Goal: Find specific page/section: Find specific page/section

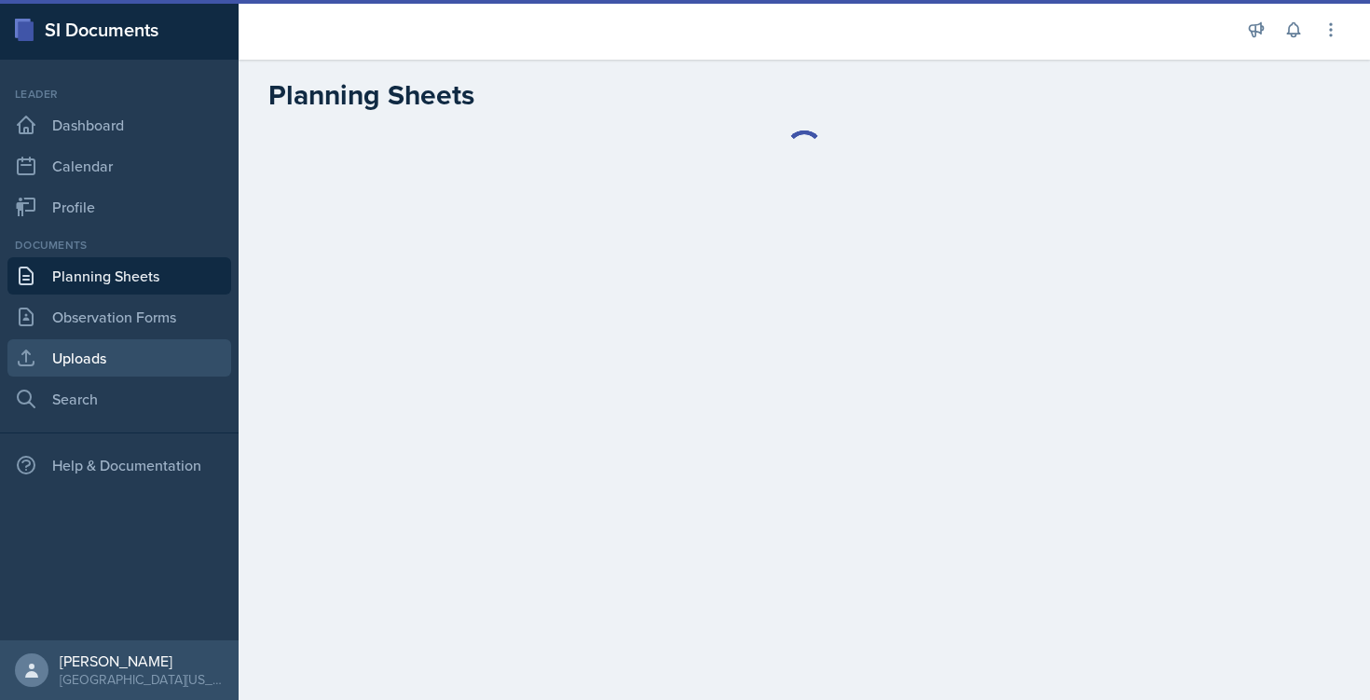
click at [123, 354] on link "Uploads" at bounding box center [119, 357] width 224 height 37
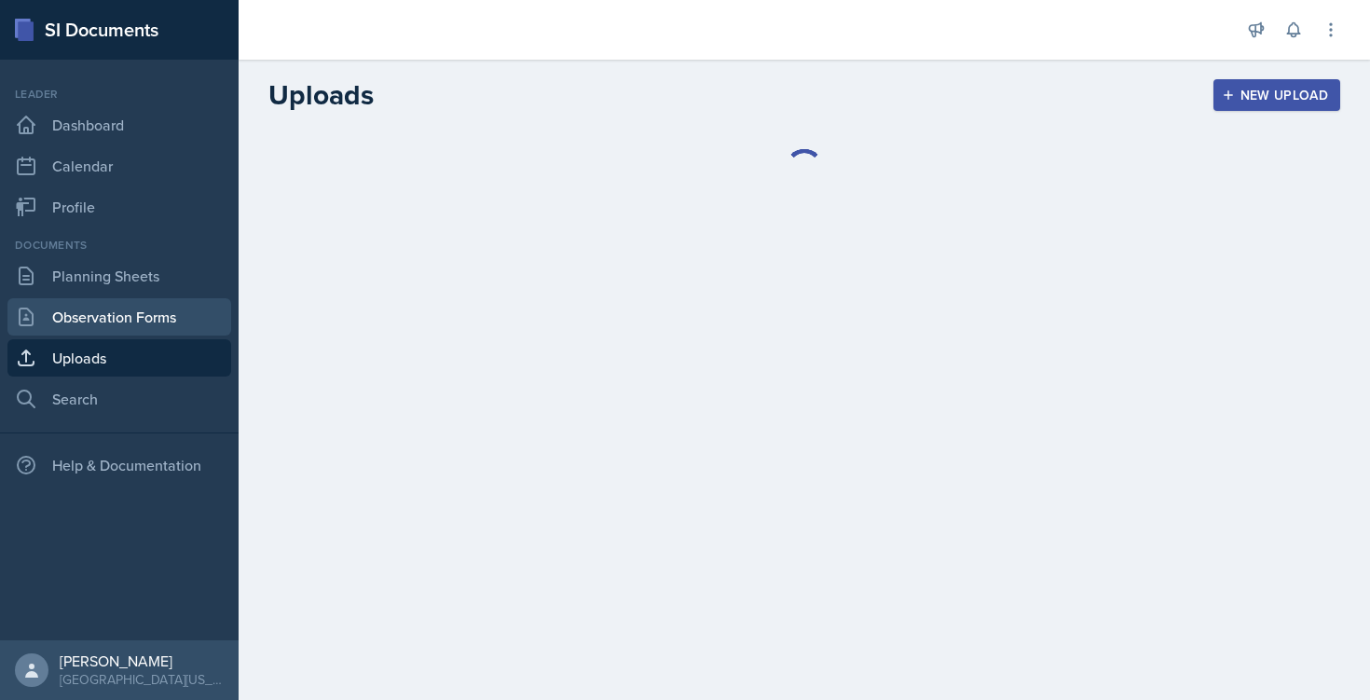
click at [130, 323] on link "Observation Forms" at bounding box center [119, 316] width 224 height 37
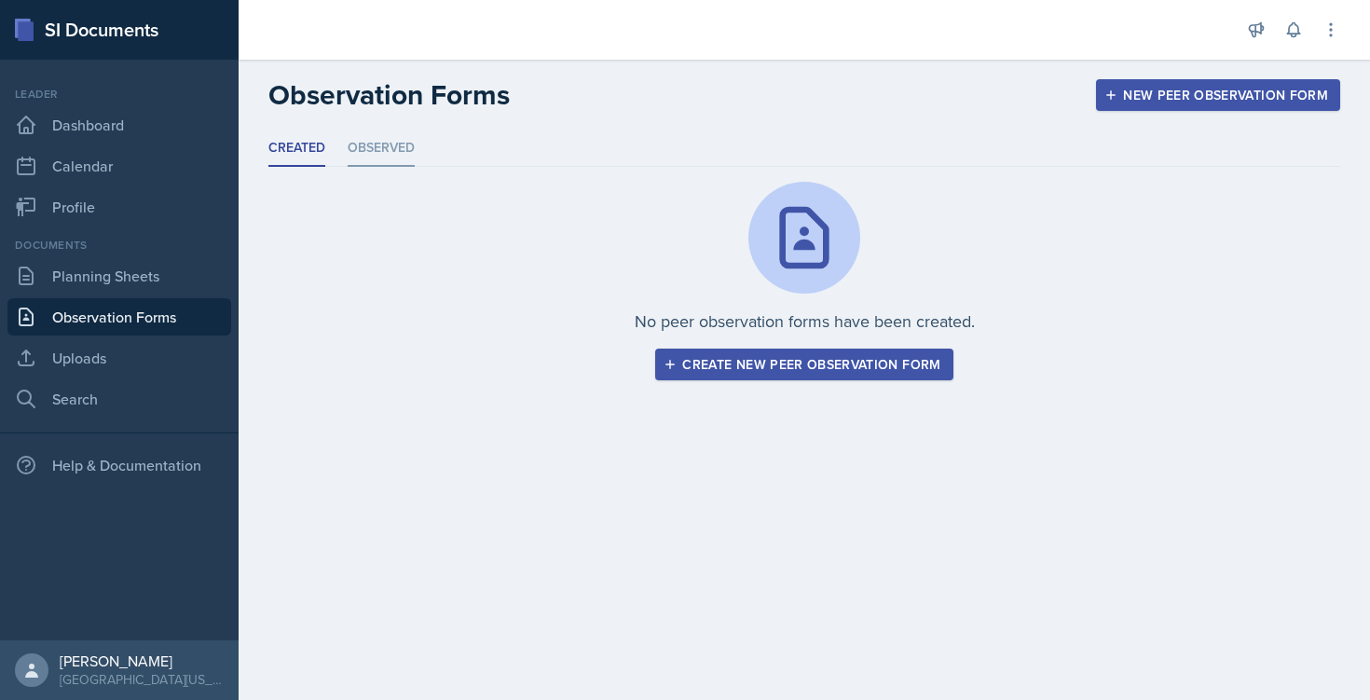
click at [373, 165] on li "Observed" at bounding box center [381, 149] width 67 height 36
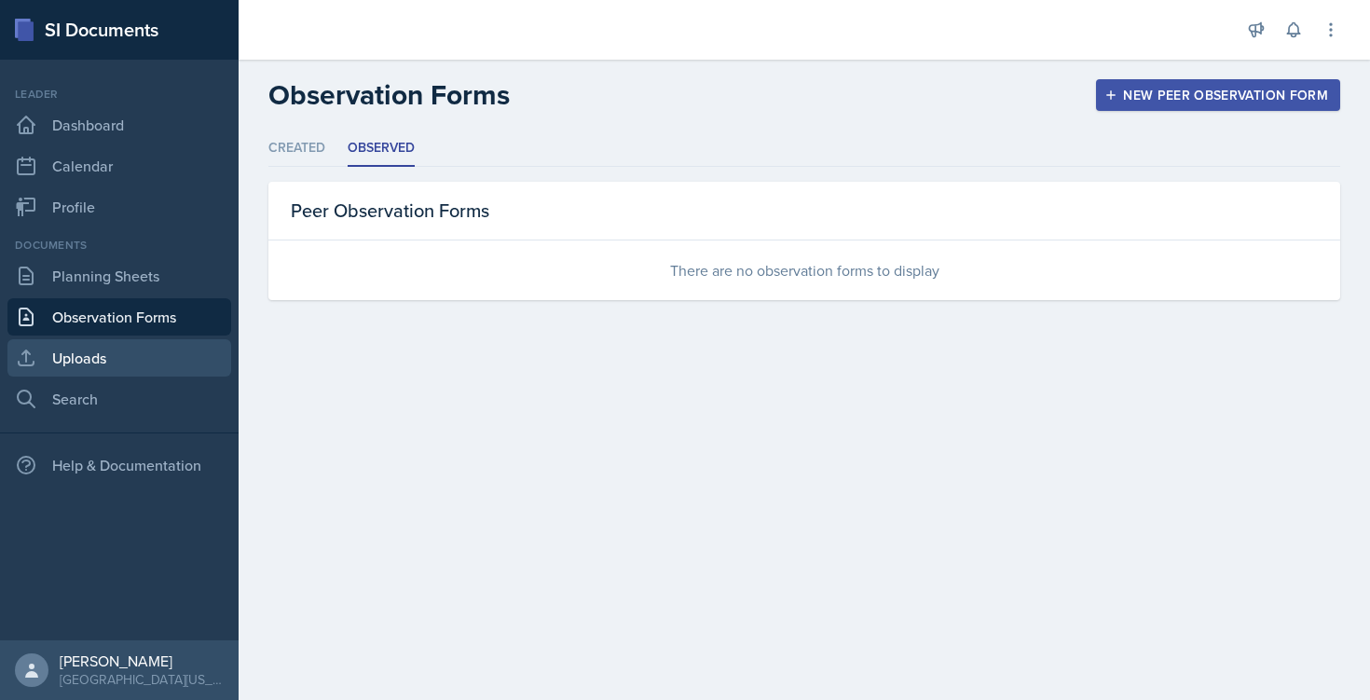
click at [67, 345] on link "Uploads" at bounding box center [119, 357] width 224 height 37
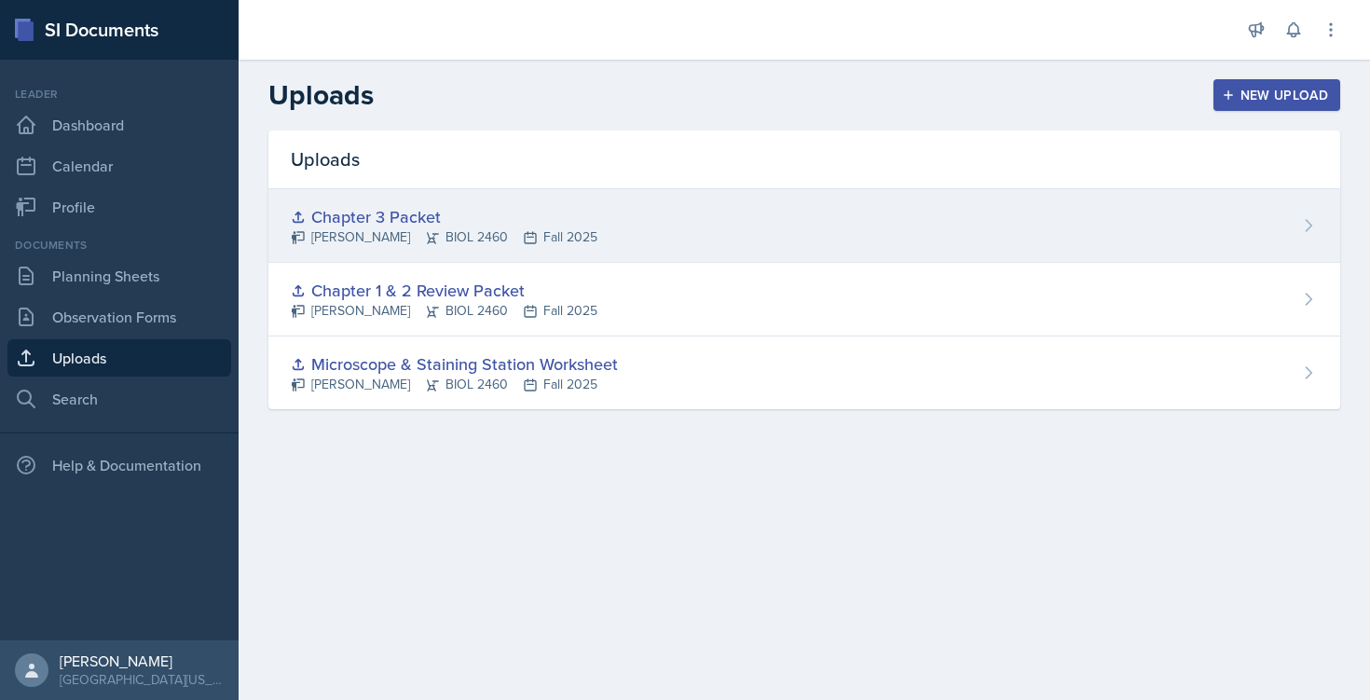
click at [470, 227] on div "[PERSON_NAME] BIOL 2460 Fall 2025" at bounding box center [444, 237] width 307 height 20
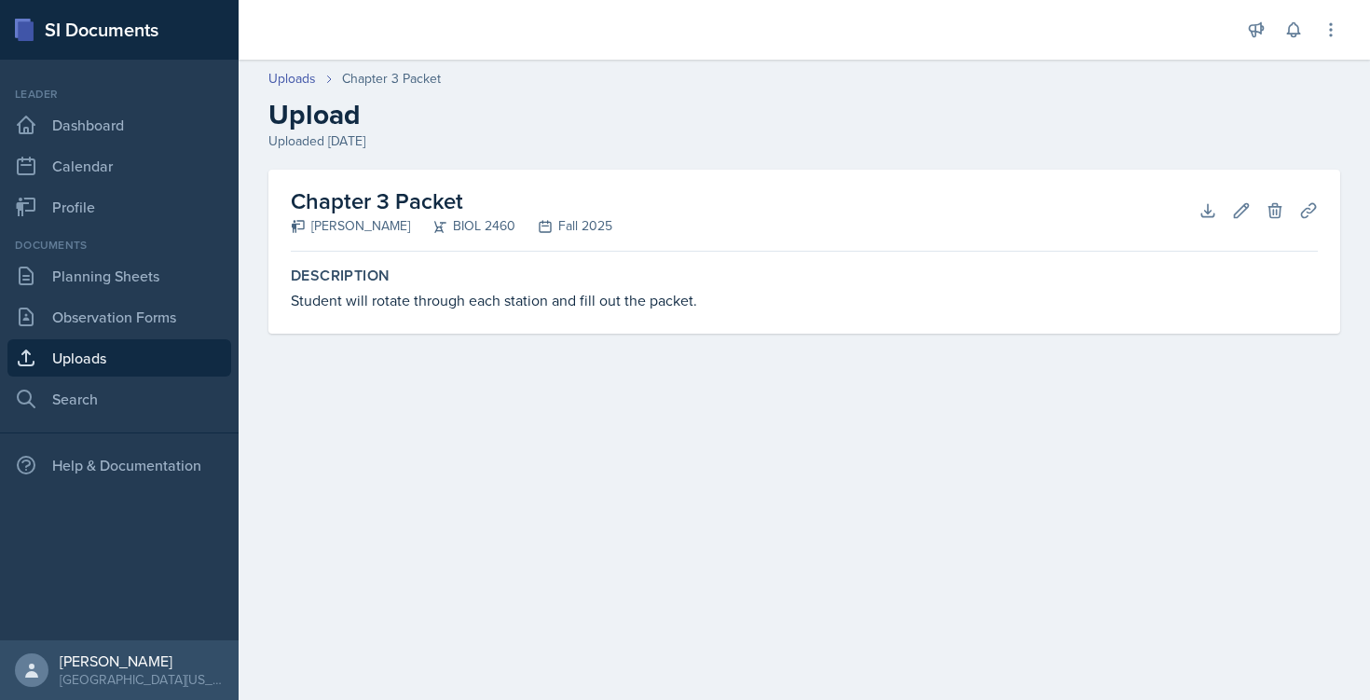
click at [169, 356] on link "Uploads" at bounding box center [119, 357] width 224 height 37
